Goal: Obtain resource: Download file/media

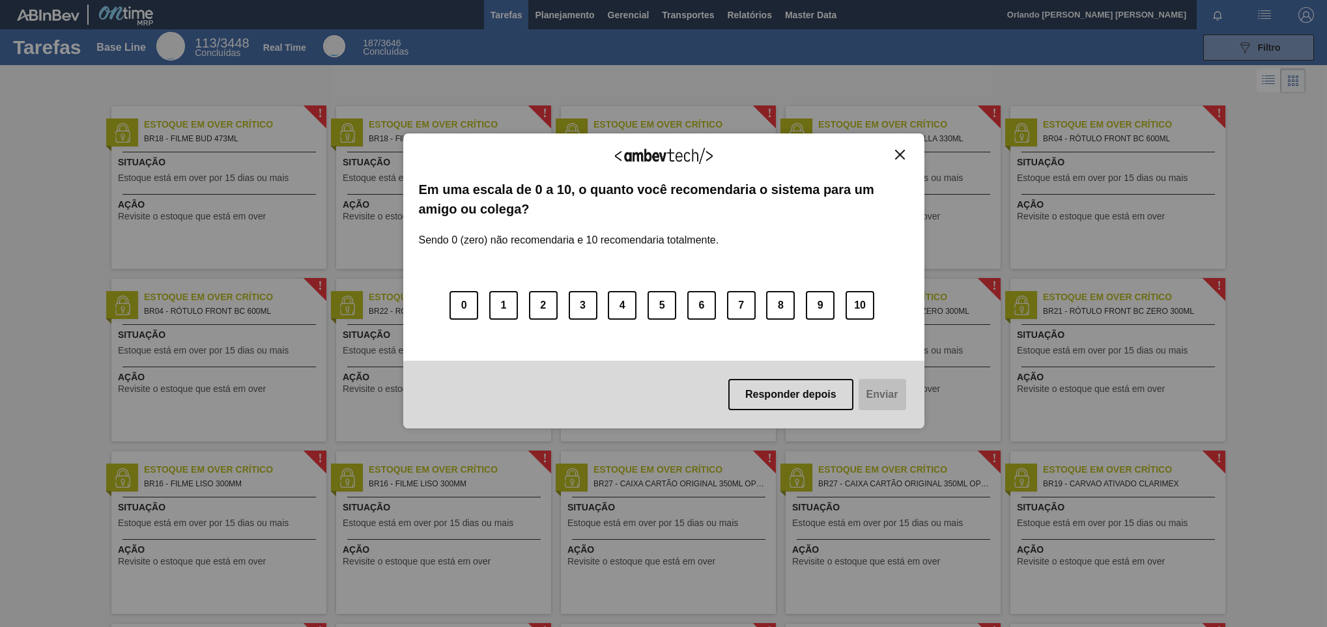
click at [899, 152] on img "Close" at bounding box center [900, 155] width 10 height 10
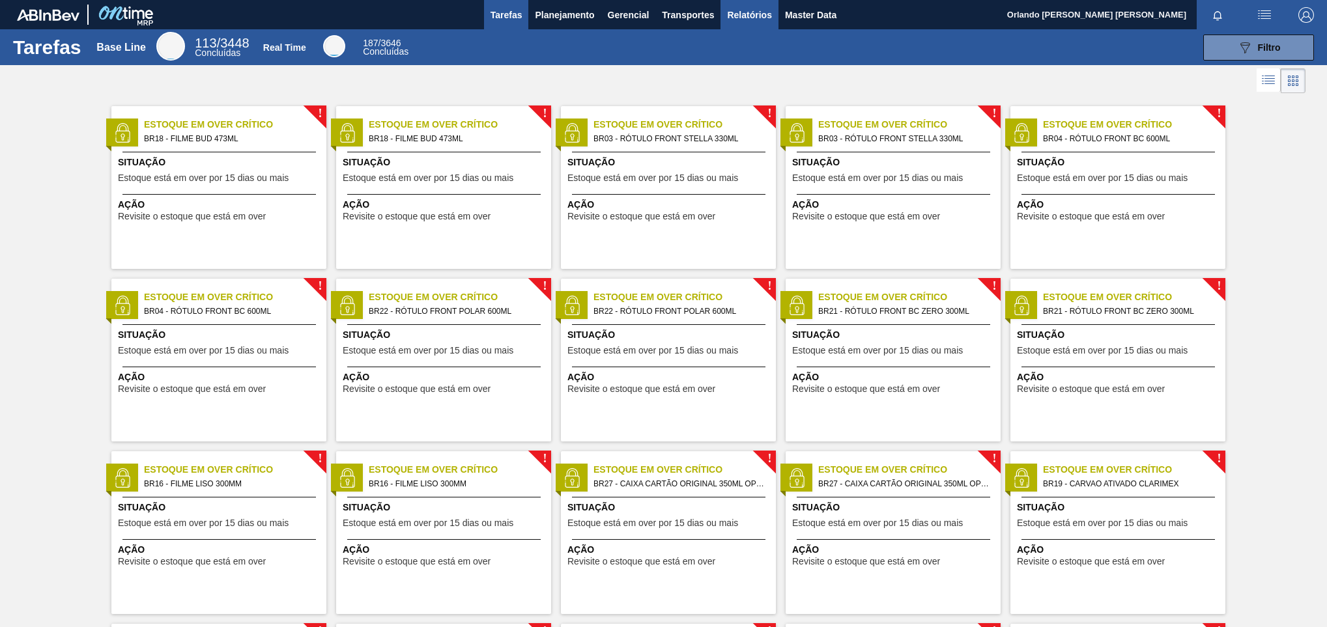
click at [739, 10] on span "Relatórios" at bounding box center [749, 15] width 44 height 16
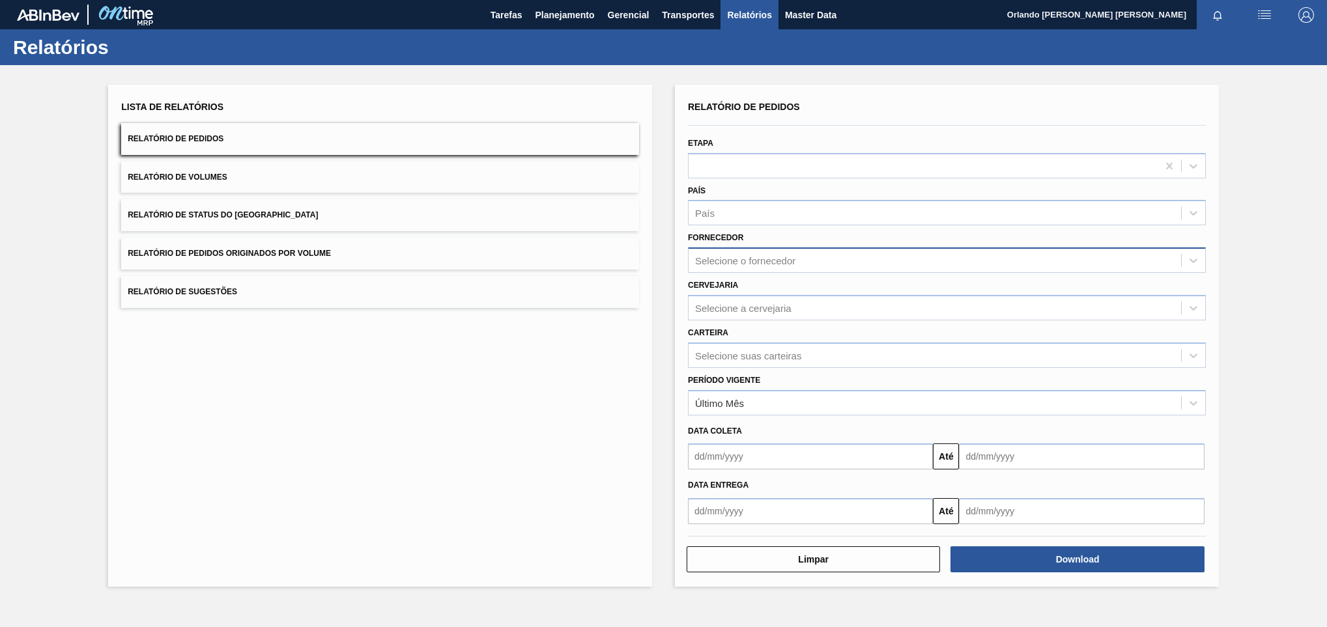
click at [769, 251] on div "Selecione o fornecedor" at bounding box center [935, 260] width 492 height 19
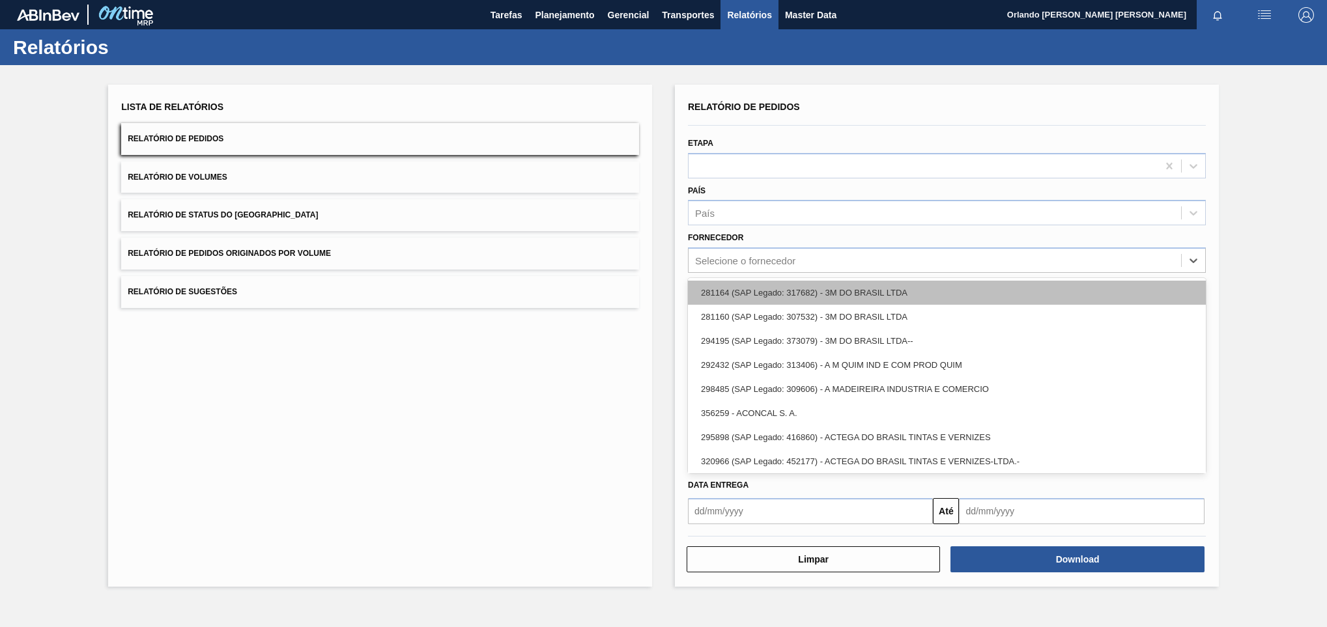
paste input "35,640"
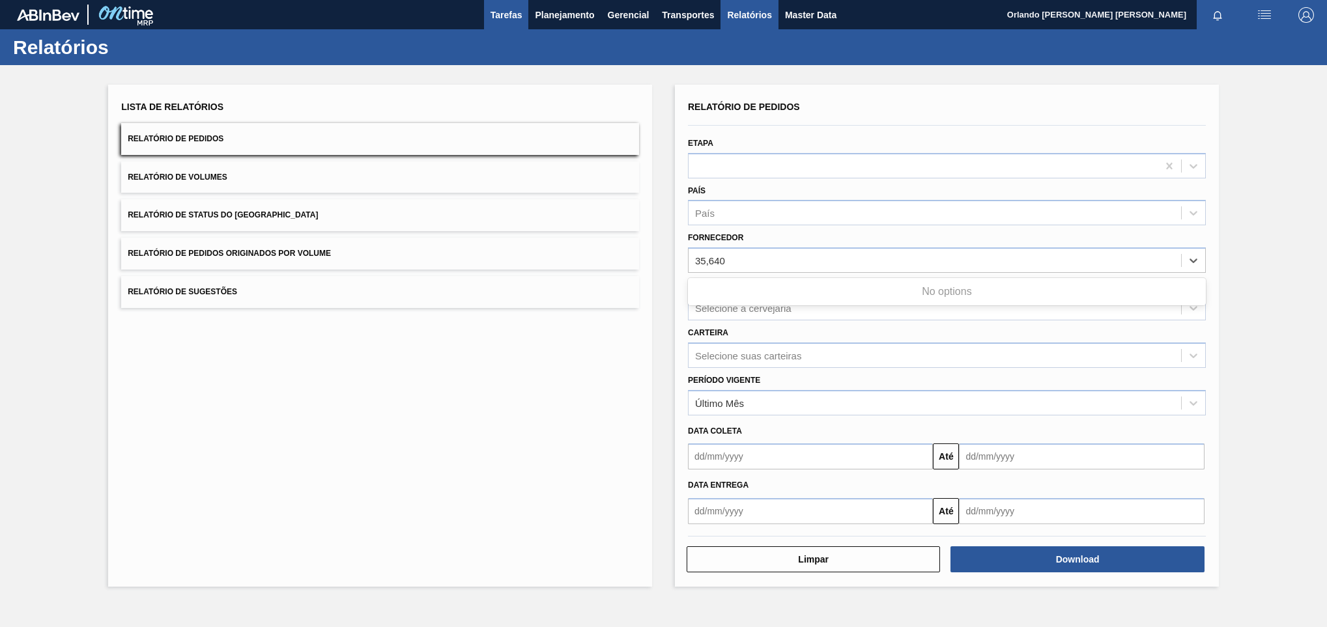
type input "35,640"
drag, startPoint x: 741, startPoint y: 240, endPoint x: 730, endPoint y: 276, distance: 37.7
click at [741, 242] on label "Fornecedor" at bounding box center [715, 237] width 55 height 9
click at [696, 255] on input "Fornecedor" at bounding box center [695, 260] width 1 height 11
click at [730, 276] on div "Cervejaria Selecione a cervejaria" at bounding box center [947, 298] width 518 height 44
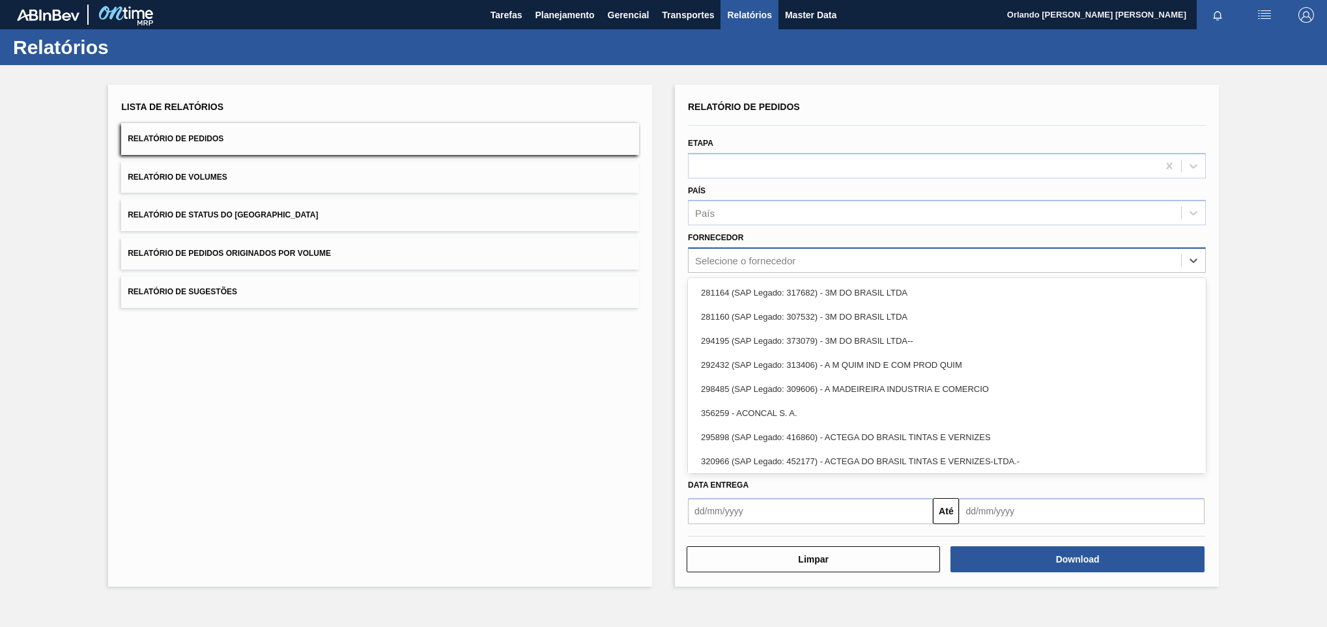
click at [735, 262] on div "Selecione o fornecedor" at bounding box center [745, 260] width 100 height 11
paste input "320622"
type input "320622"
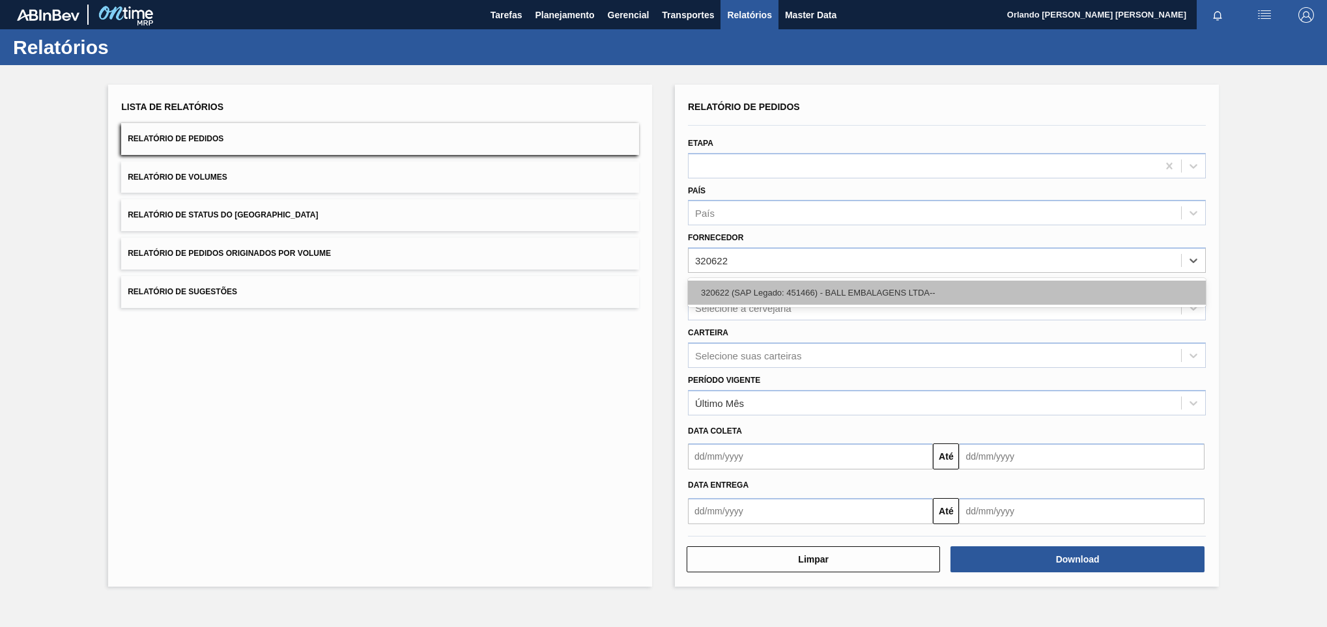
click at [708, 290] on div "320622 (SAP Legado: 451466) - BALL EMBALAGENS LTDA--" at bounding box center [947, 293] width 518 height 24
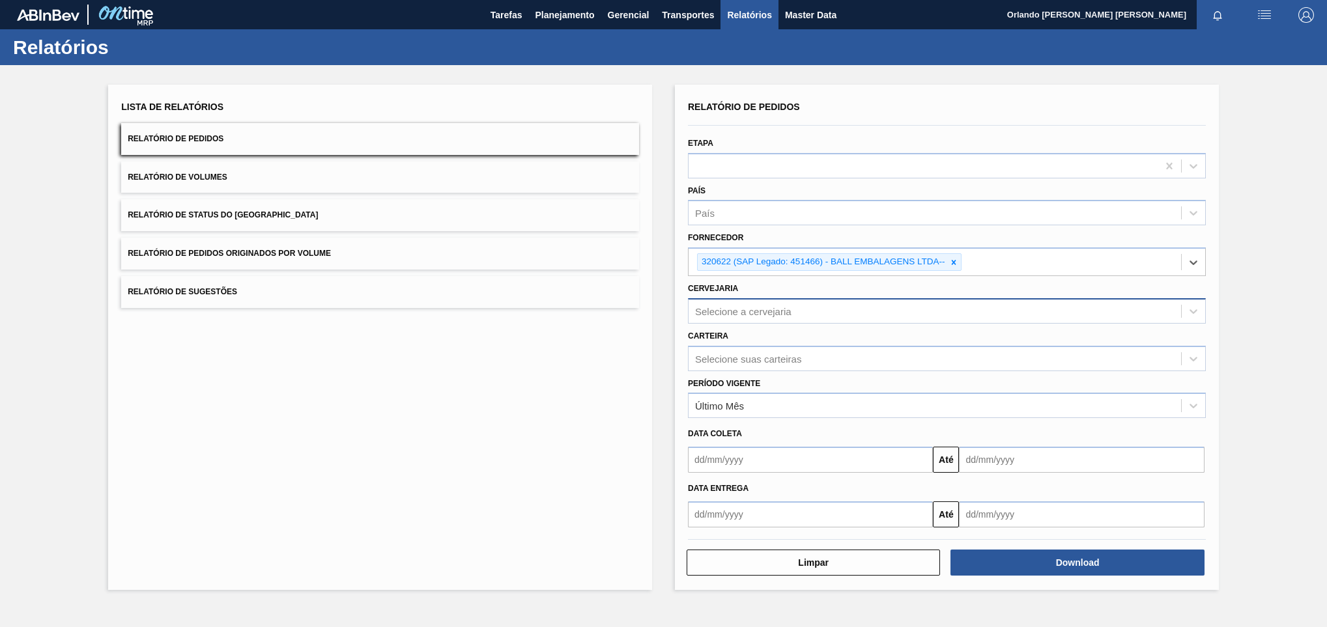
click at [786, 315] on div "Selecione a cervejaria" at bounding box center [743, 311] width 96 height 11
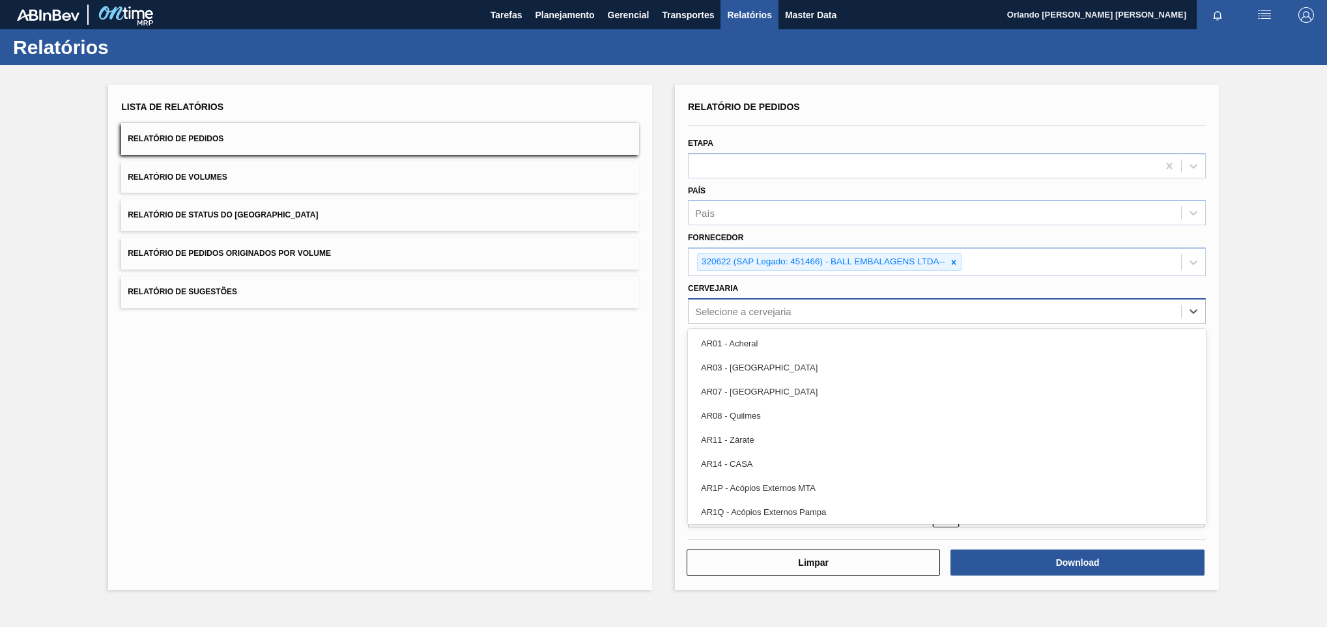
paste input "br02"
type input "br02"
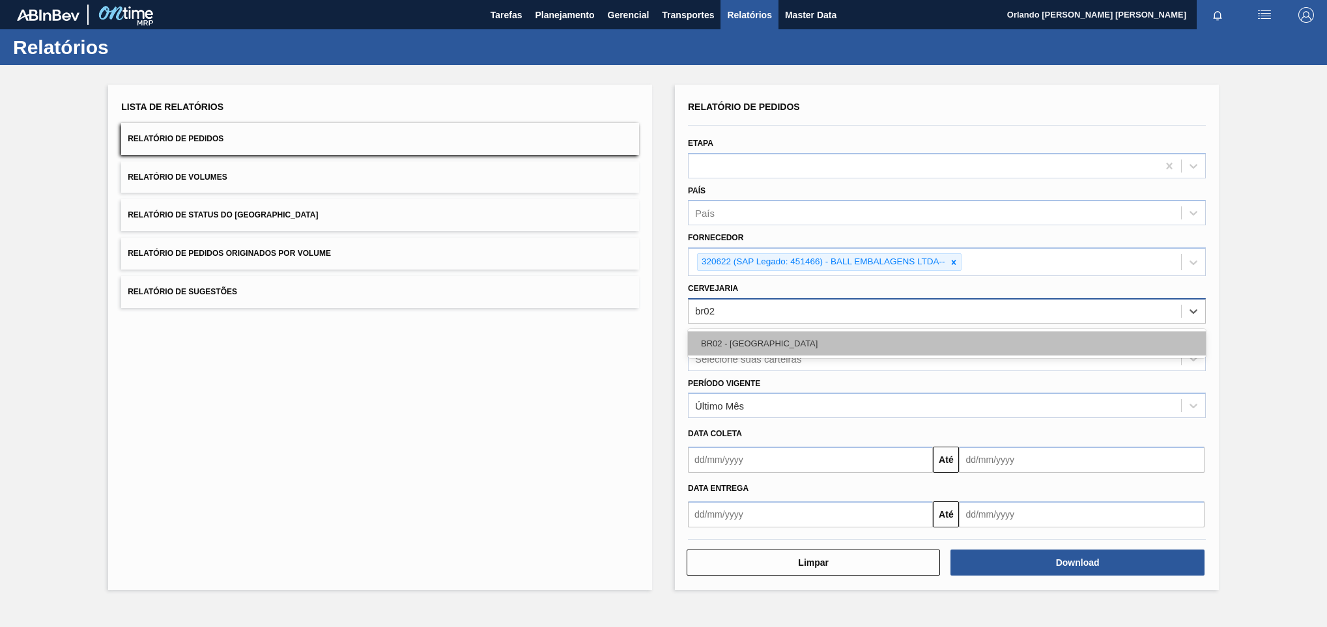
click at [786, 334] on div "BR02 - [GEOGRAPHIC_DATA]" at bounding box center [947, 344] width 518 height 24
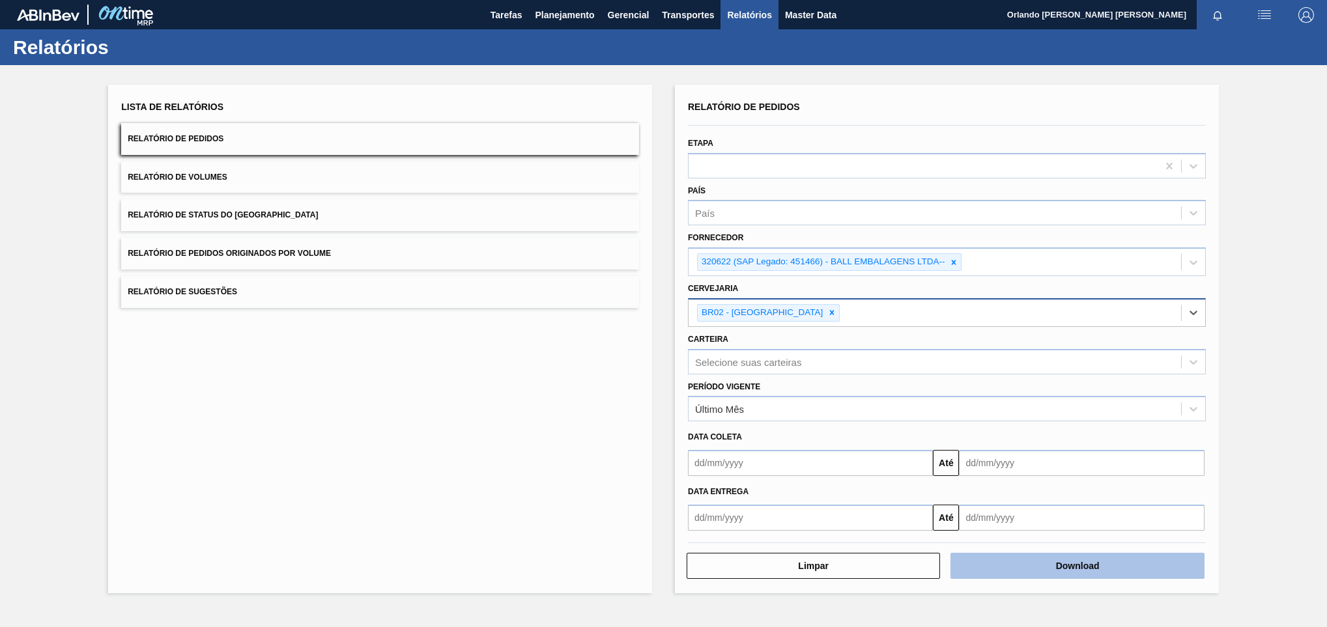
click at [995, 569] on button "Download" at bounding box center [1076, 566] width 253 height 26
